Goal: Information Seeking & Learning: Understand process/instructions

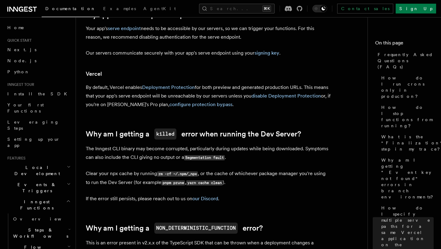
scroll to position [254, 0]
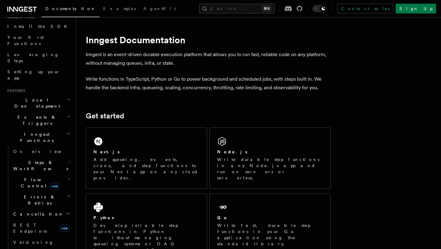
scroll to position [68, 0]
click at [34, 176] on span "Flow Control new" at bounding box center [39, 182] width 57 height 12
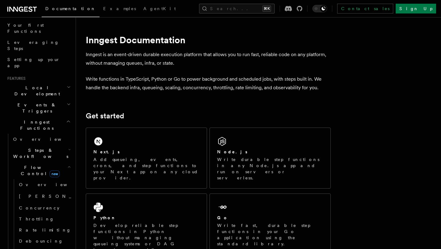
scroll to position [76, 0]
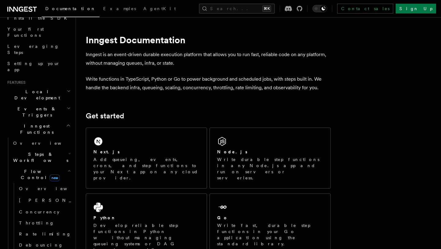
click at [37, 123] on span "Inngest Functions" at bounding box center [35, 129] width 61 height 12
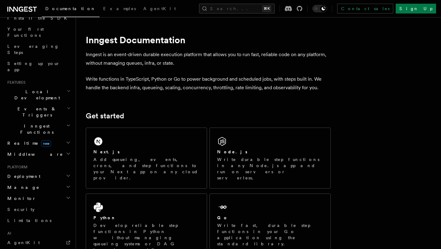
click at [37, 123] on span "Inngest Functions" at bounding box center [35, 129] width 61 height 12
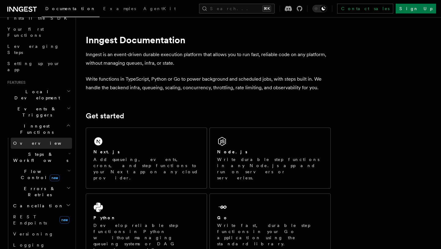
click at [31, 141] on span "Overview" at bounding box center [44, 143] width 63 height 5
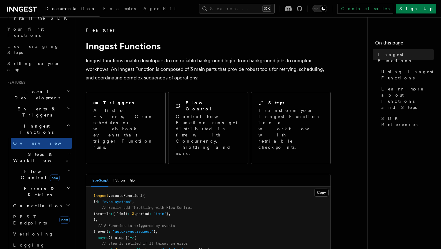
click at [44, 151] on span "Steps & Workflows" at bounding box center [40, 157] width 58 height 12
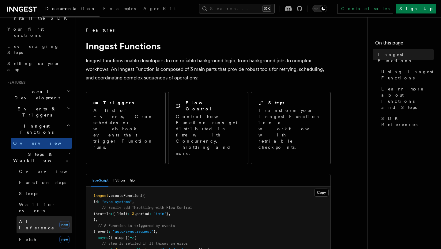
click at [41, 218] on span "AI Inference" at bounding box center [38, 224] width 38 height 12
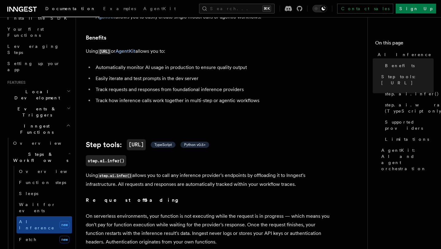
scroll to position [118, 0]
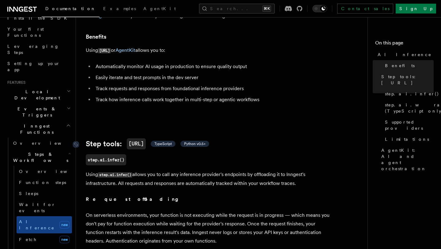
click at [169, 141] on span "TypeScript" at bounding box center [163, 144] width 25 height 6
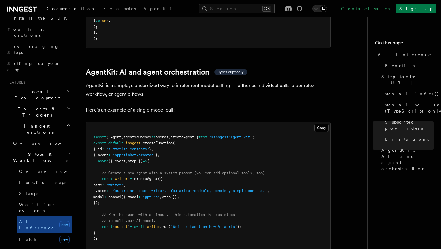
scroll to position [1782, 0]
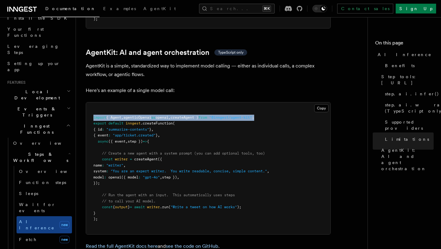
drag, startPoint x: 279, startPoint y: 92, endPoint x: 84, endPoint y: 93, distance: 194.9
copy span "import { Agent , agenticOpenai as openai , createAgent } from "@inngest/agent-k…"
drag, startPoint x: 100, startPoint y: 131, endPoint x: 120, endPoint y: 155, distance: 30.7
click at [120, 155] on pre "import { Agent , agenticOpenai as openai , createAgent } from "@inngest/agent-k…" at bounding box center [208, 168] width 244 height 132
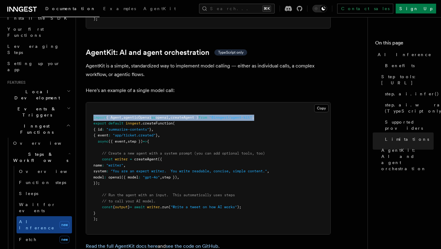
copy code "const writer = createAgent ({ name : "writer" , system : "You are an expert wri…"
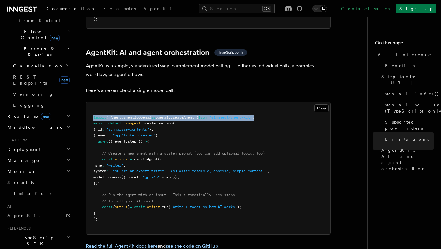
scroll to position [416, 0]
click at [48, 210] on link "AgentKit" at bounding box center [38, 215] width 67 height 11
